Goal: Information Seeking & Learning: Find specific fact

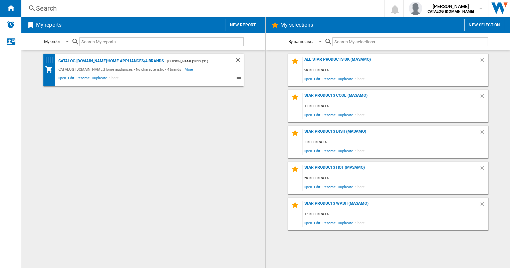
click at [120, 63] on div "CATALOG [DOMAIN_NAME]:Home appliances/4 brands" at bounding box center [110, 61] width 107 height 8
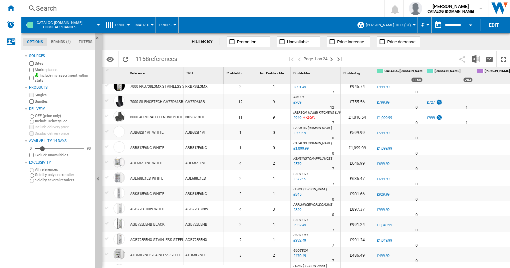
click at [71, 10] on div "Search" at bounding box center [201, 8] width 330 height 9
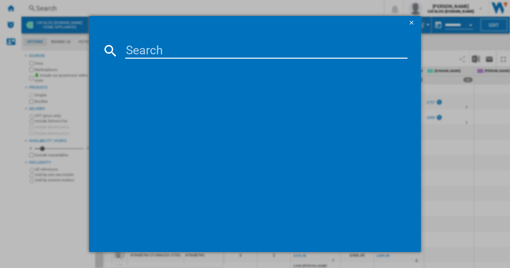
click at [410, 23] on ng-md-icon "getI18NText('BUTTONS.CLOSE_DIALOG')" at bounding box center [412, 23] width 8 height 8
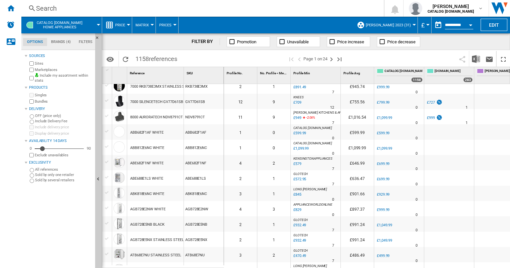
click at [297, 224] on div "£932.49" at bounding box center [299, 225] width 14 height 7
click at [134, 176] on div "ABE688E1LS WHITE" at bounding box center [146, 178] width 33 height 15
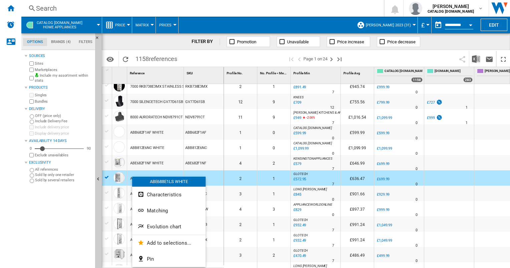
click at [212, 178] on div at bounding box center [255, 134] width 510 height 268
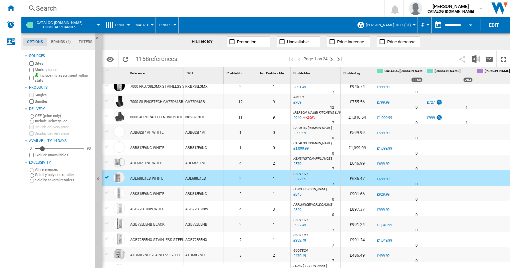
click at [156, 177] on div "ABE688E1LS WHITE" at bounding box center [146, 178] width 33 height 15
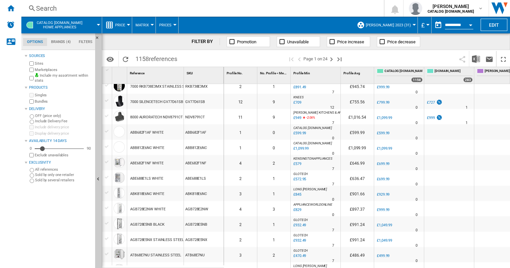
click at [195, 179] on div "ABE688E1LS" at bounding box center [204, 177] width 40 height 15
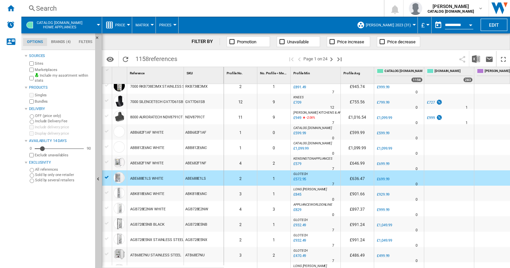
click at [195, 179] on div "ABE688E1LS" at bounding box center [204, 177] width 40 height 15
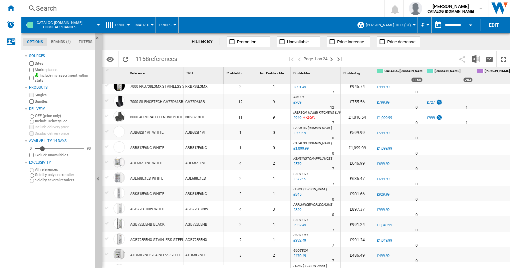
drag, startPoint x: 157, startPoint y: 179, endPoint x: 154, endPoint y: 179, distance: 3.7
click at [154, 179] on div "ABE688E1LS WHITE" at bounding box center [146, 178] width 33 height 15
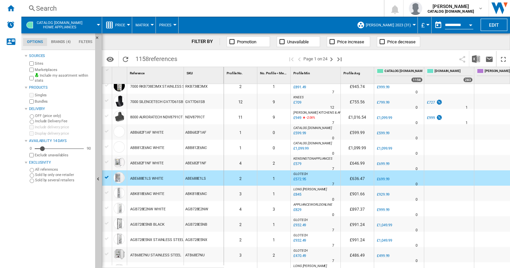
click at [151, 178] on div "ABE688E1LS WHITE" at bounding box center [146, 178] width 33 height 15
click at [151, 177] on div "ABE688E1LS WHITE" at bounding box center [146, 178] width 33 height 15
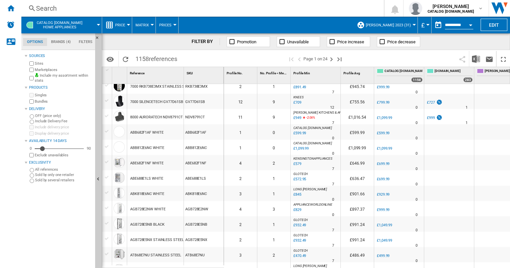
click at [131, 177] on div "ABE688E1LS WHITE" at bounding box center [146, 178] width 33 height 15
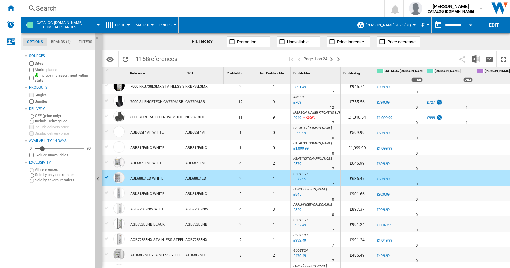
click at [131, 177] on div "ABE688E1LS WHITE" at bounding box center [146, 178] width 33 height 15
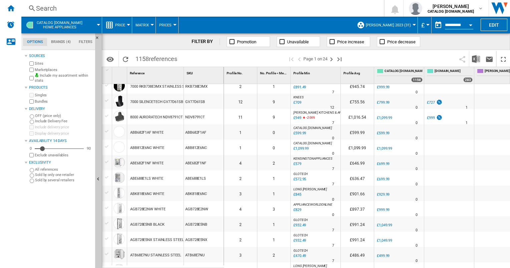
click at [131, 177] on div "ABE688E1LS WHITE" at bounding box center [146, 178] width 33 height 15
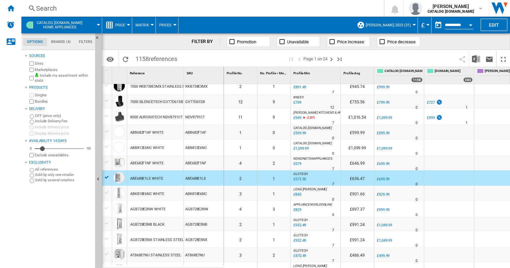
click at [131, 177] on div "ABE688E1LS WHITE" at bounding box center [146, 178] width 33 height 15
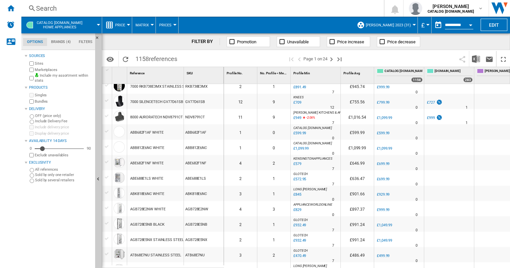
click at [131, 177] on div "ABE688E1LS WHITE" at bounding box center [146, 178] width 33 height 15
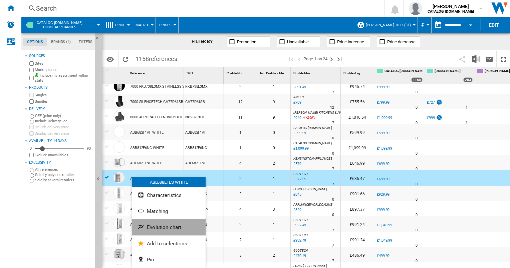
click at [155, 226] on span "Evolution chart" at bounding box center [164, 227] width 34 height 6
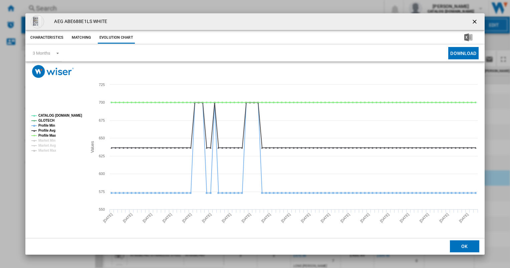
click at [473, 20] on ng-md-icon "getI18NText('BUTTONS.CLOSE_DIALOG')" at bounding box center [475, 22] width 8 height 8
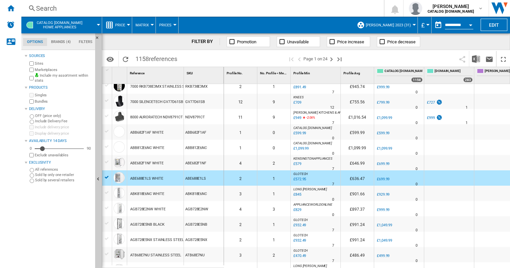
click at [100, 9] on div "Search" at bounding box center [201, 8] width 330 height 9
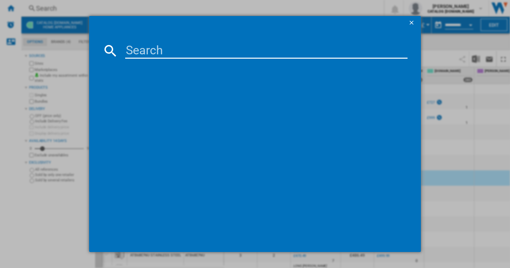
click at [411, 23] on ng-md-icon "getI18NText('BUTTONS.CLOSE_DIALOG')" at bounding box center [412, 23] width 8 height 8
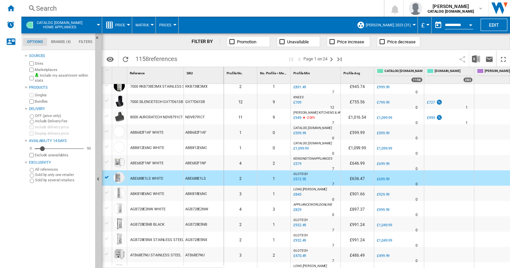
click at [97, 9] on div "Search" at bounding box center [201, 8] width 330 height 9
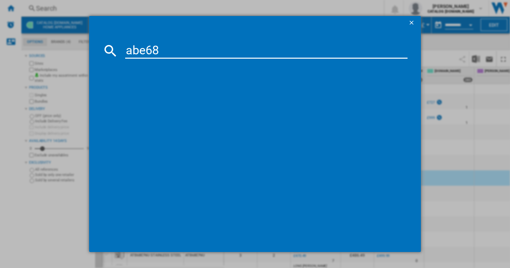
type input "abe688"
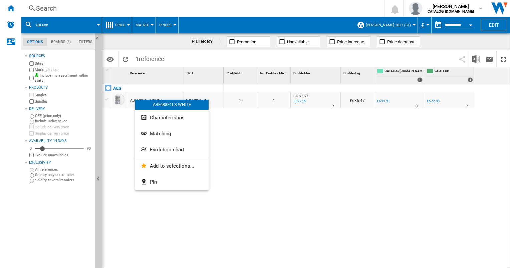
click at [155, 153] on button "Evolution chart" at bounding box center [171, 150] width 73 height 16
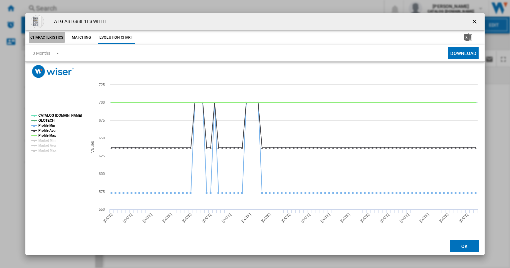
click at [58, 38] on button "Characteristics" at bounding box center [47, 38] width 36 height 12
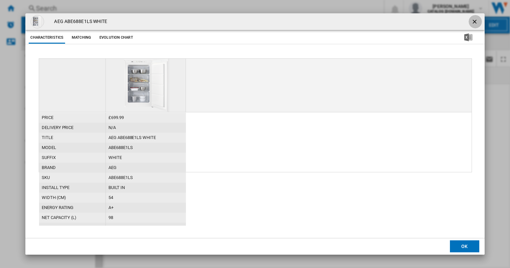
click at [475, 21] on ng-md-icon "getI18NText('BUTTONS.CLOSE_DIALOG')" at bounding box center [475, 22] width 8 height 8
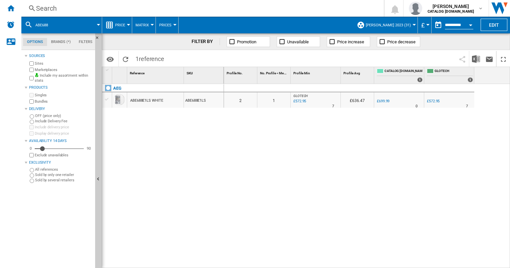
click at [90, 10] on div "Search" at bounding box center [201, 8] width 330 height 9
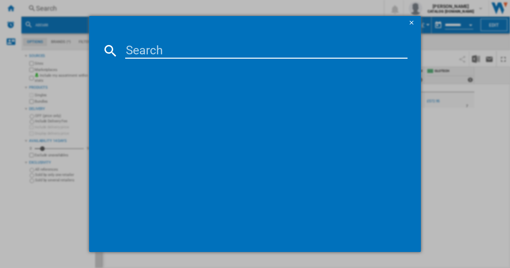
click at [127, 48] on input at bounding box center [266, 51] width 282 height 16
type input "l6fbk841b"
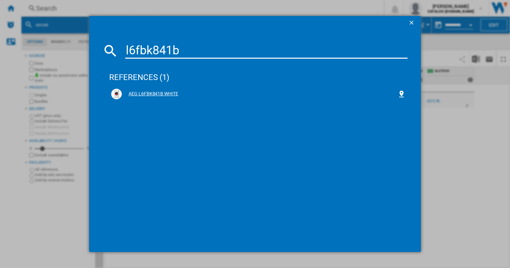
click at [149, 95] on div "AEG L6FBK841B WHITE" at bounding box center [259, 94] width 275 height 7
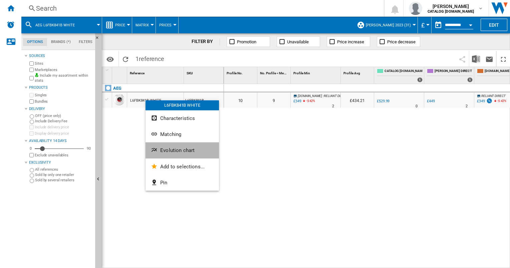
click at [161, 146] on button "Evolution chart" at bounding box center [181, 150] width 73 height 16
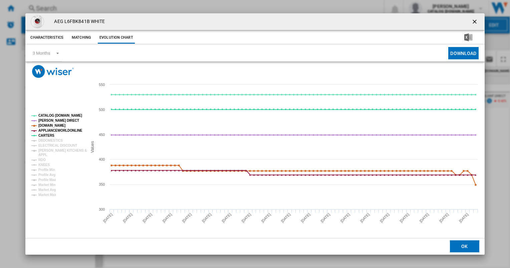
click at [121, 20] on div "AEG L6FBK841B WHITE" at bounding box center [254, 21] width 459 height 17
click at [463, 246] on button "OK" at bounding box center [464, 246] width 29 height 12
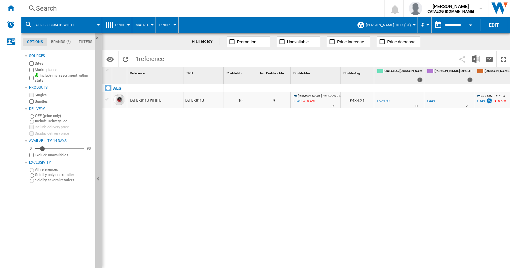
click at [79, 7] on div "Search" at bounding box center [201, 8] width 330 height 9
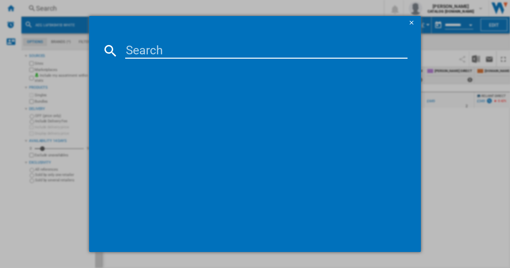
click at [137, 54] on input at bounding box center [266, 51] width 282 height 16
type input "l61842b"
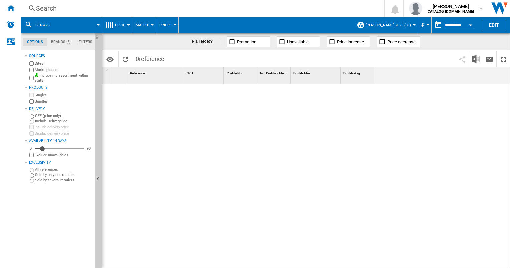
click at [84, 10] on div "Search" at bounding box center [201, 8] width 330 height 9
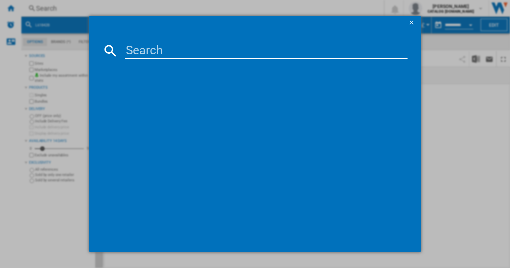
click at [131, 51] on input at bounding box center [266, 51] width 282 height 16
type input "l"
type input "lfx61842b"
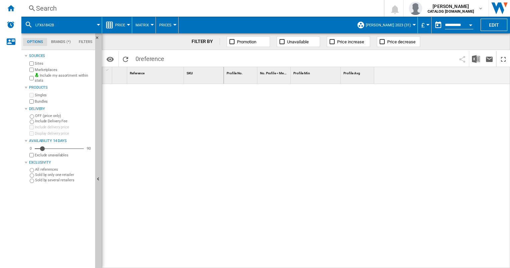
click at [71, 5] on div "Search" at bounding box center [201, 8] width 330 height 9
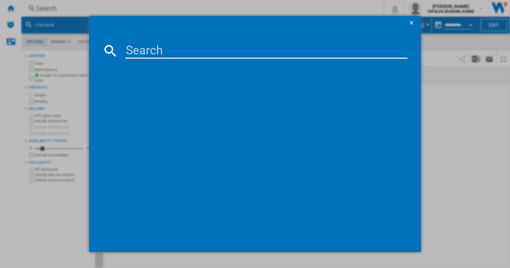
click at [129, 50] on input at bounding box center [266, 51] width 282 height 16
type input "f"
type input "t"
type input "fsb54907z"
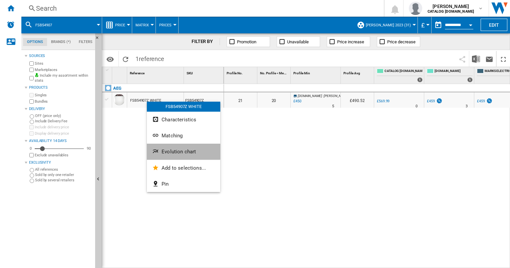
click at [173, 148] on button "Evolution chart" at bounding box center [183, 152] width 73 height 16
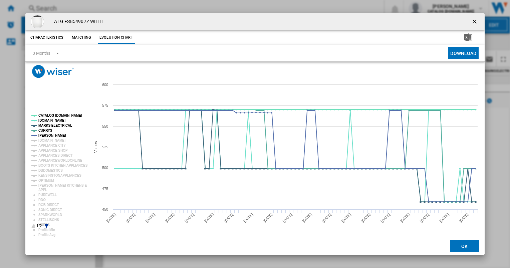
click at [46, 226] on icon "Product popup" at bounding box center [47, 226] width 4 height 4
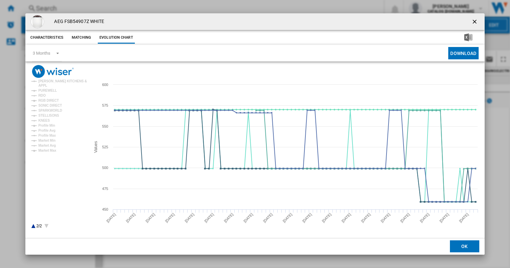
click at [34, 226] on icon "Product popup" at bounding box center [33, 226] width 4 height 4
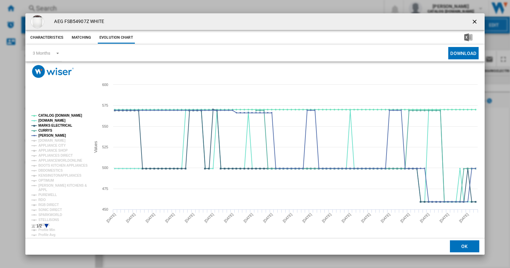
click at [474, 23] on ng-md-icon "getI18NText('BUTTONS.CLOSE_DIALOG')" at bounding box center [475, 22] width 8 height 8
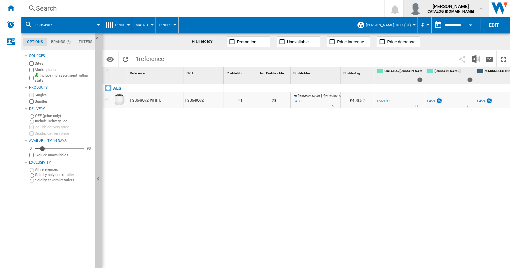
click at [447, 8] on span "scott thomson" at bounding box center [450, 6] width 46 height 7
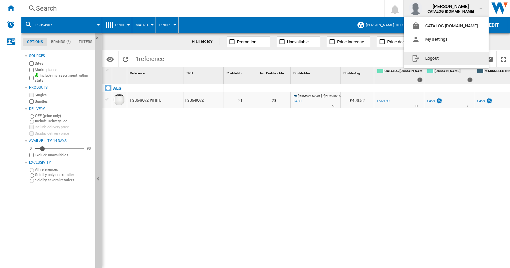
click at [433, 61] on button "Logout" at bounding box center [446, 58] width 85 height 13
